Goal: Information Seeking & Learning: Find specific fact

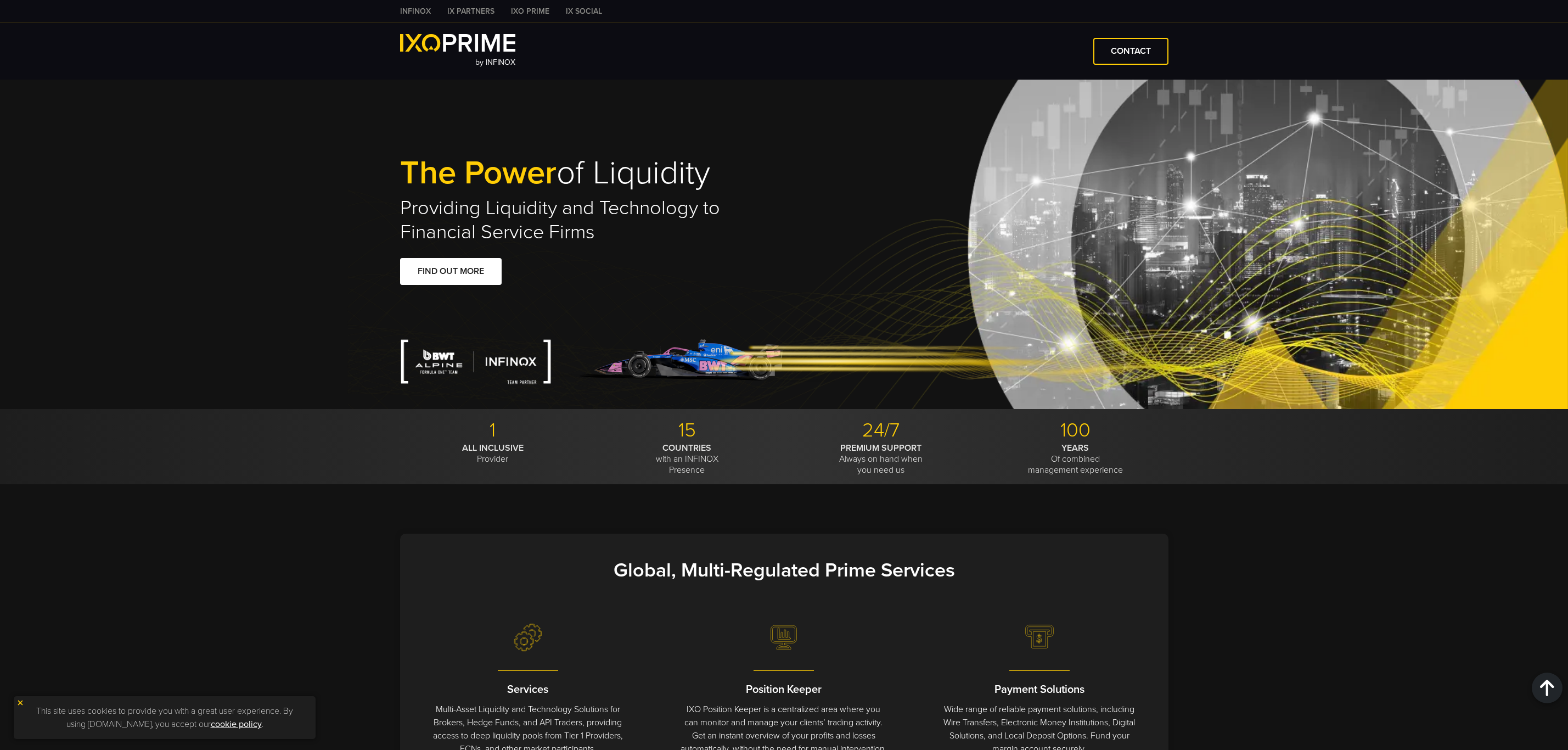
drag, startPoint x: 0, startPoint y: 0, endPoint x: 1165, endPoint y: 287, distance: 1199.8
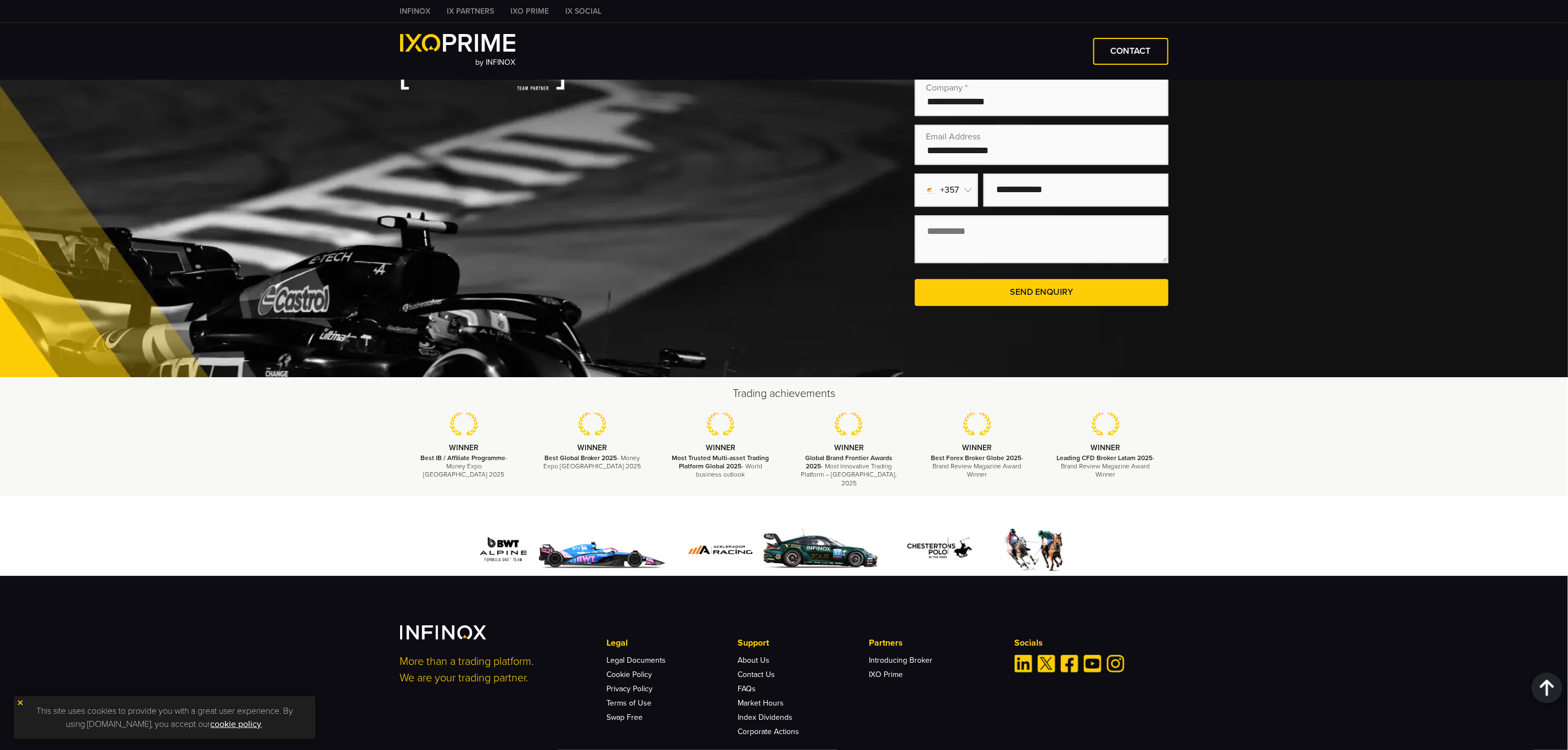
scroll to position [2223, 0]
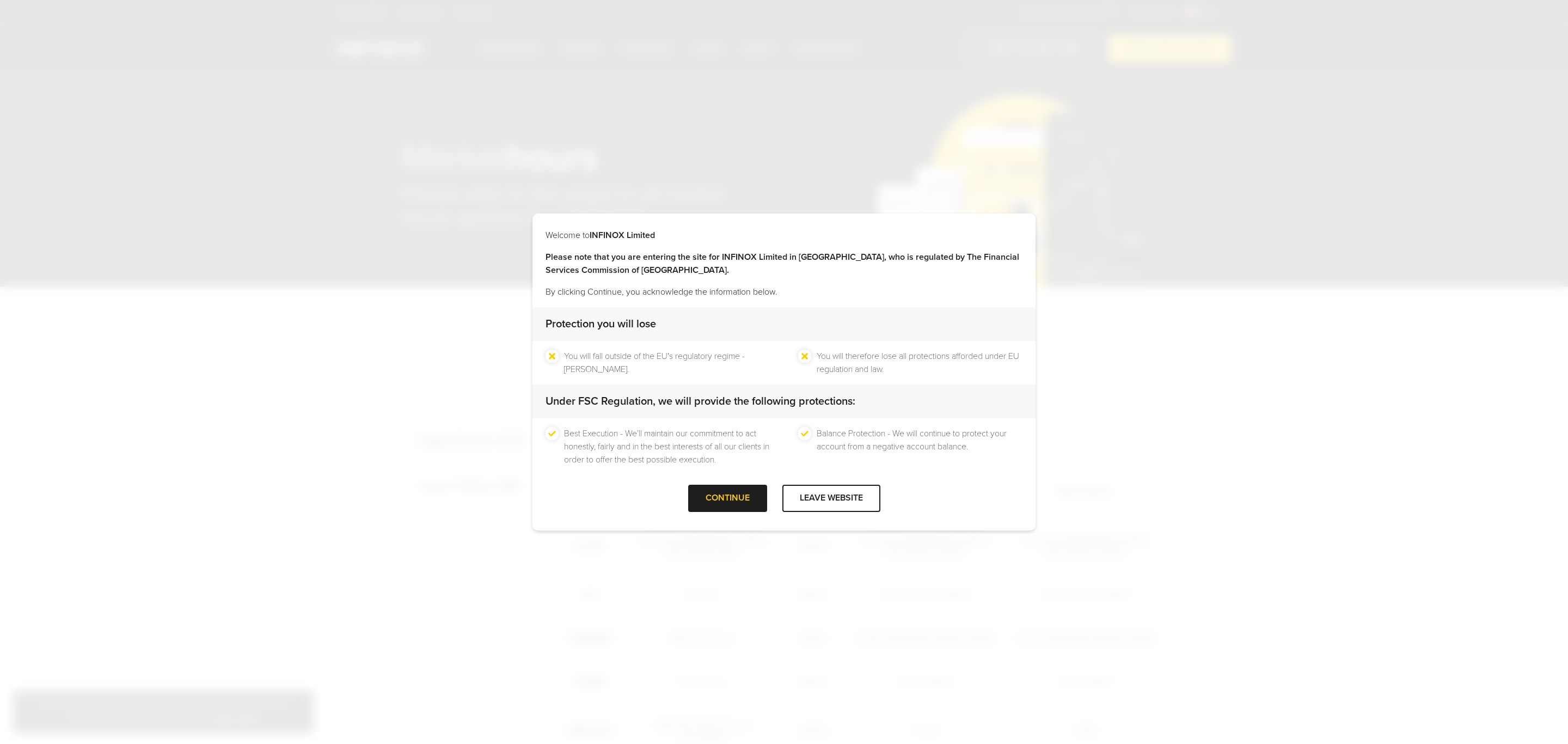
click at [1253, 370] on div "Welcome to INFINOX Limited Please note that you are entering the site for INFIN…" at bounding box center [784, 372] width 1568 height 744
click at [727, 498] on div at bounding box center [727, 498] width 0 height 0
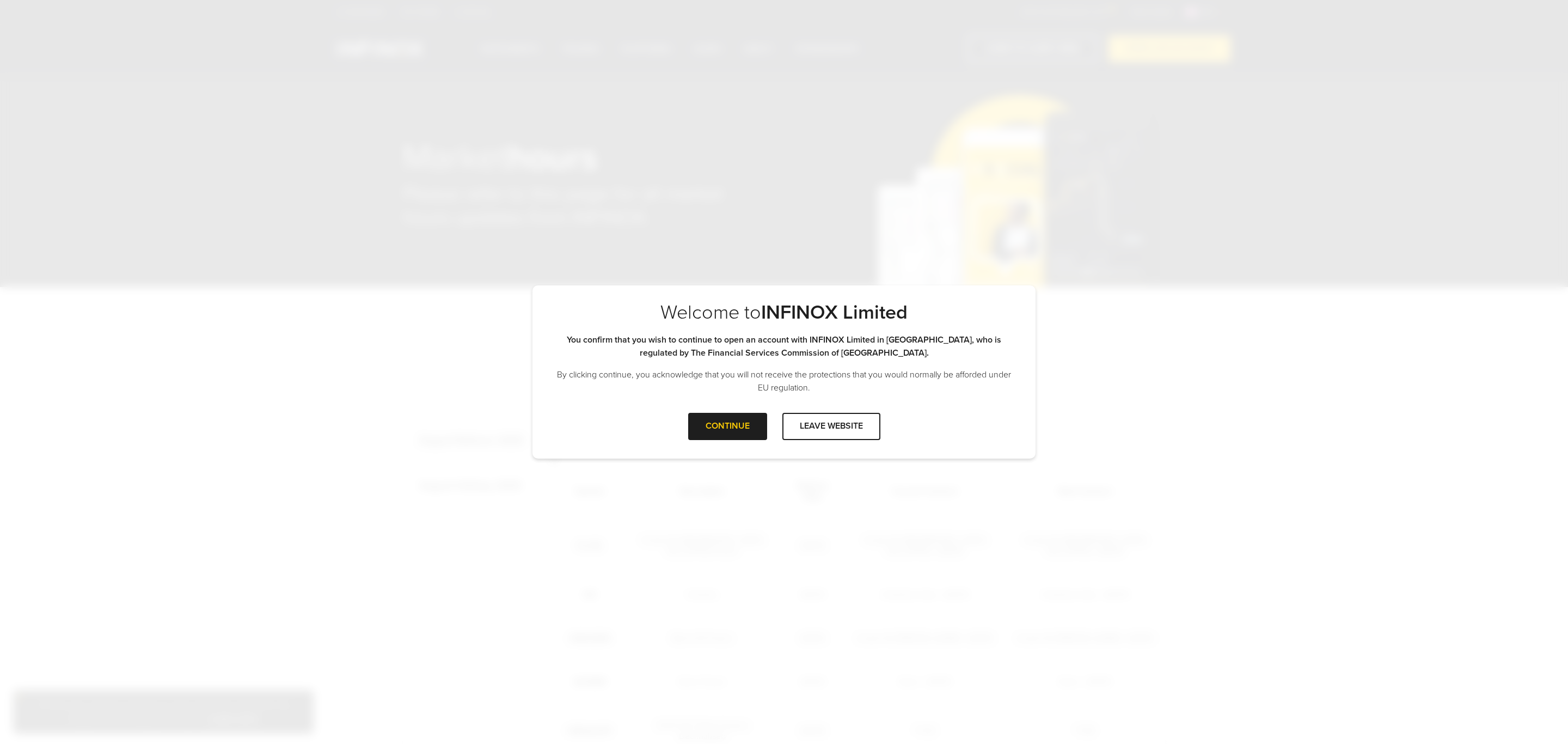
click at [725, 443] on div "CONTINUE LEAVE WEBSITE" at bounding box center [784, 430] width 503 height 35
click at [727, 426] on div at bounding box center [727, 426] width 0 height 0
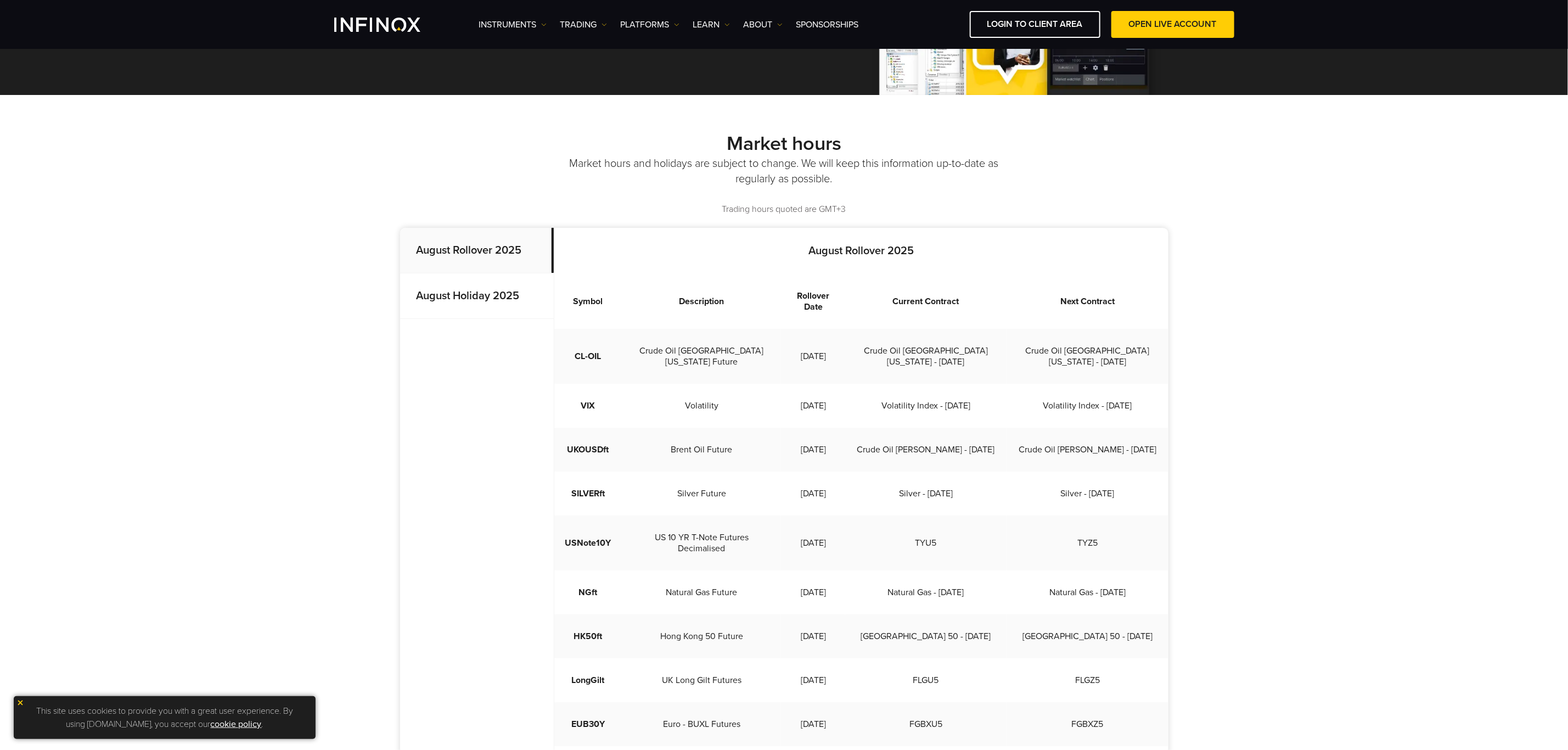
scroll to position [164, 0]
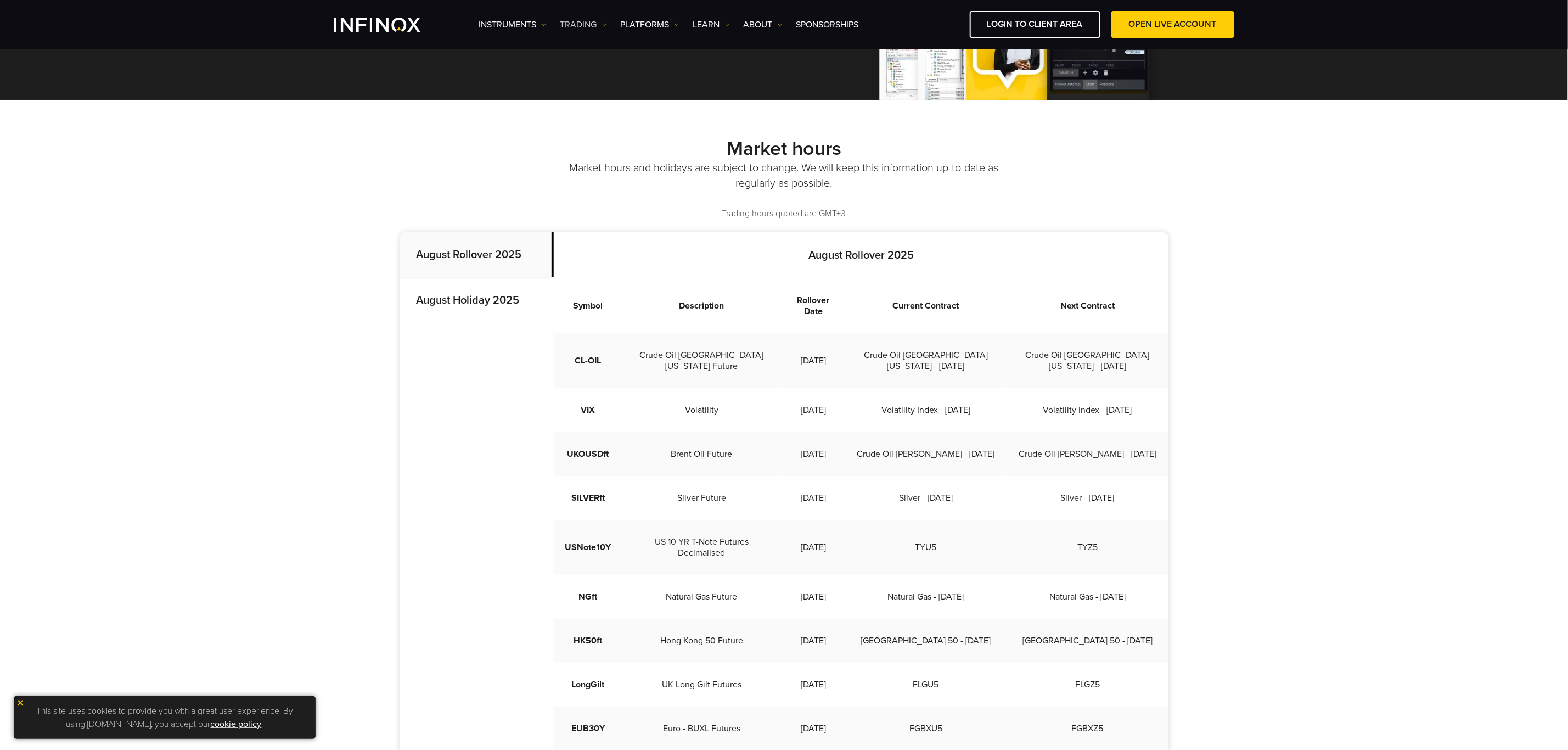
click at [586, 23] on link "TRADING" at bounding box center [584, 25] width 47 height 13
click at [593, 83] on link "Market hours" at bounding box center [596, 83] width 71 height 23
